Goal: Find specific page/section: Find specific page/section

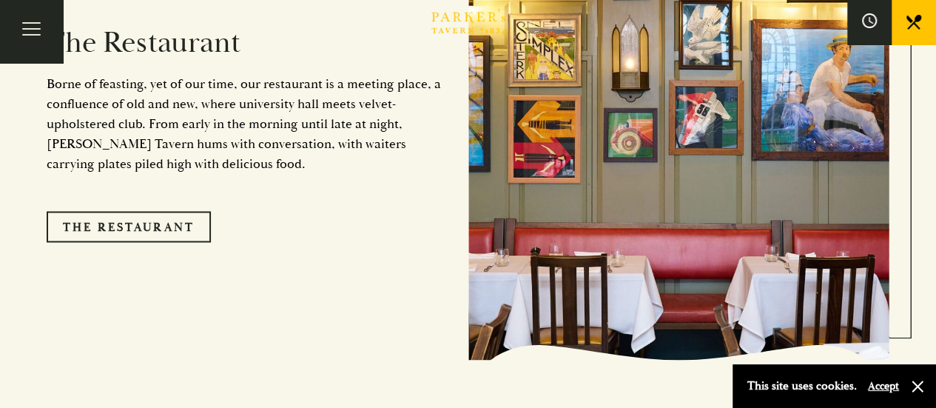
scroll to position [1204, 0]
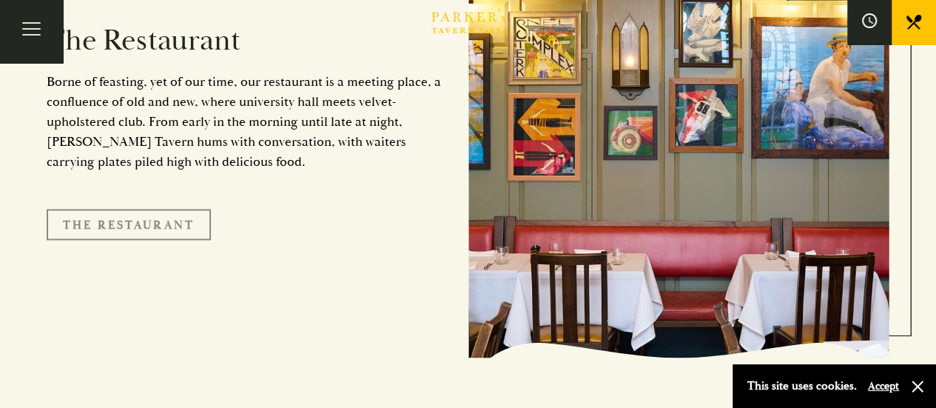
click at [145, 212] on link "The Restaurant" at bounding box center [129, 224] width 164 height 31
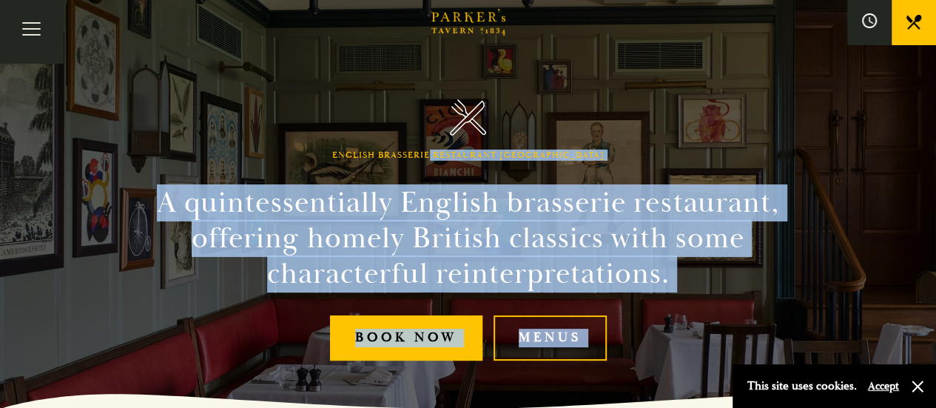
click at [746, 149] on div "English Brasserie Restaurant Cambridge A quintessentially English brasserie res…" at bounding box center [468, 204] width 888 height 408
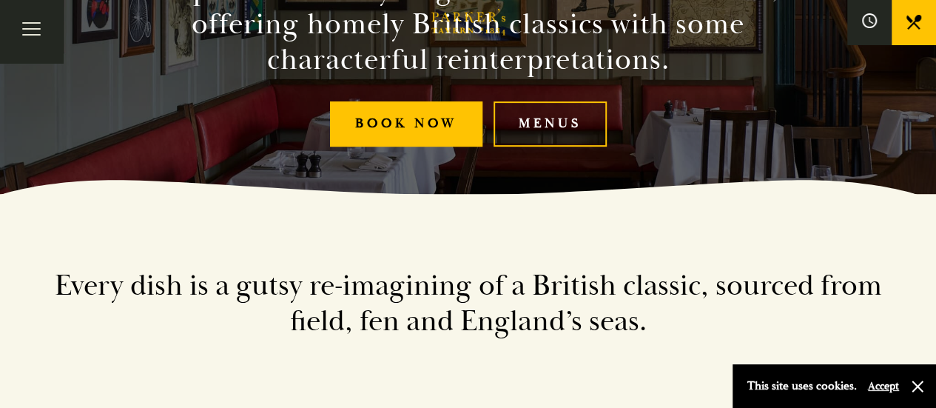
scroll to position [215, 0]
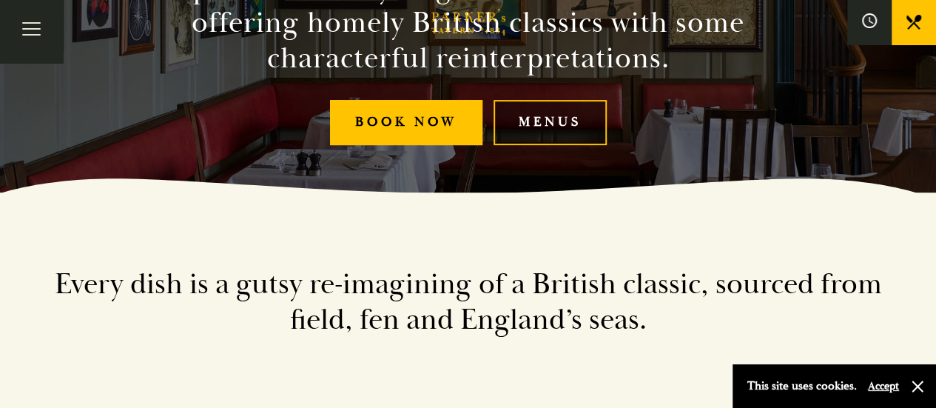
click at [530, 126] on link "Menus" at bounding box center [549, 122] width 113 height 45
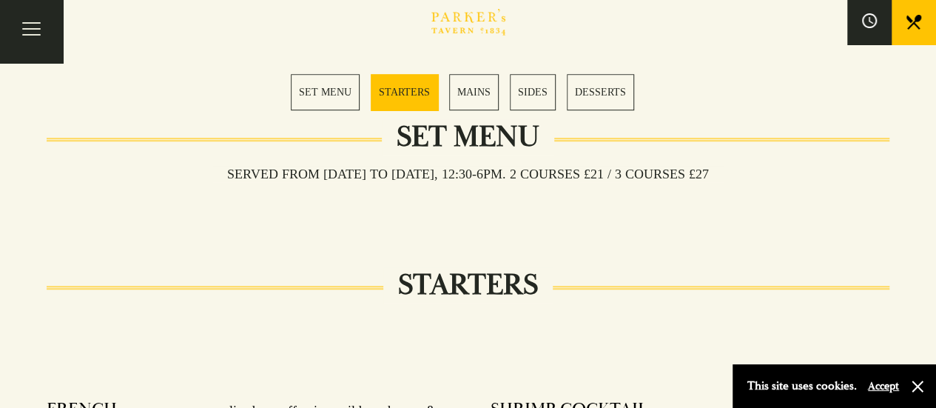
scroll to position [447, 0]
